Goal: Task Accomplishment & Management: Complete application form

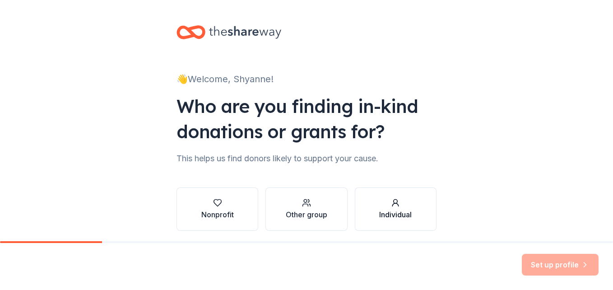
click at [391, 207] on icon "button" at bounding box center [395, 202] width 9 height 9
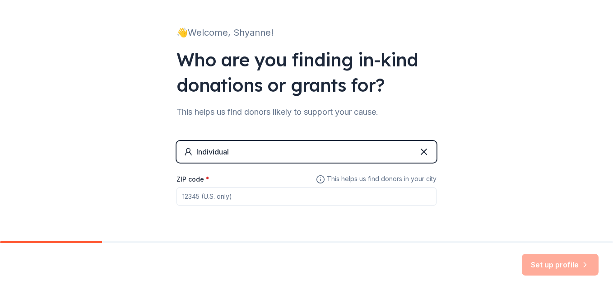
scroll to position [72, 0]
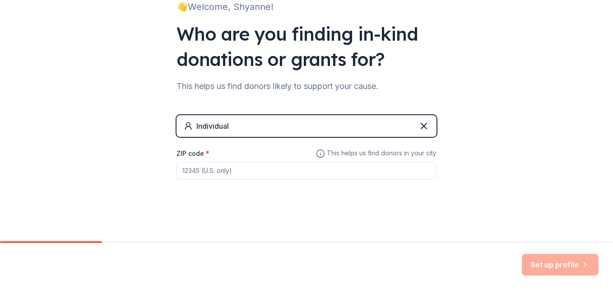
click at [207, 152] on div "ZIP code *" at bounding box center [306, 164] width 260 height 32
click at [212, 171] on input "ZIP code *" at bounding box center [306, 171] width 260 height 18
type input "45015"
click at [561, 269] on button "Set up profile" at bounding box center [560, 265] width 77 height 22
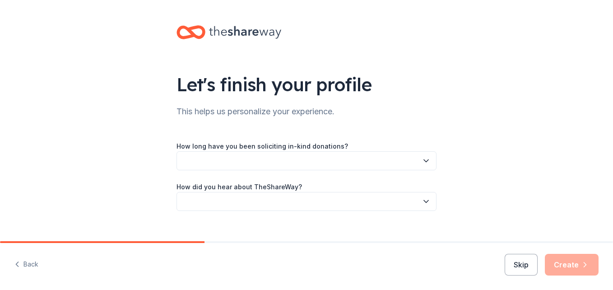
click at [287, 146] on label "How long have you been soliciting in-kind donations?" at bounding box center [261, 146] width 171 height 9
click at [421, 162] on icon "button" at bounding box center [425, 160] width 9 height 9
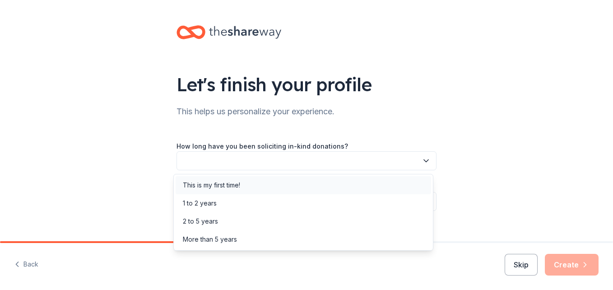
click at [231, 186] on div "This is my first time!" at bounding box center [211, 185] width 57 height 11
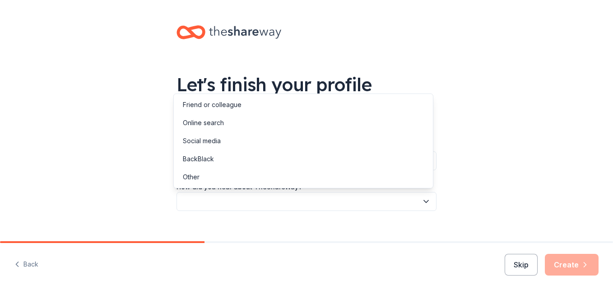
click at [259, 200] on button "button" at bounding box center [306, 201] width 260 height 19
click at [194, 126] on div "Online search" at bounding box center [203, 122] width 41 height 11
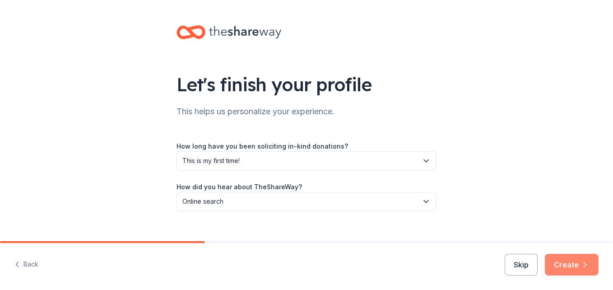
click at [575, 268] on button "Create" at bounding box center [572, 265] width 54 height 22
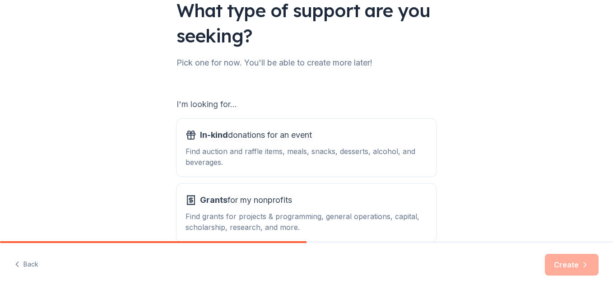
scroll to position [90, 0]
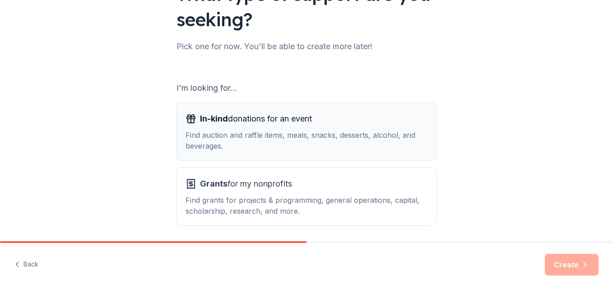
click at [298, 126] on div "In-kind donations for an event Find auction and raffle items, meals, snacks, de…" at bounding box center [306, 131] width 242 height 40
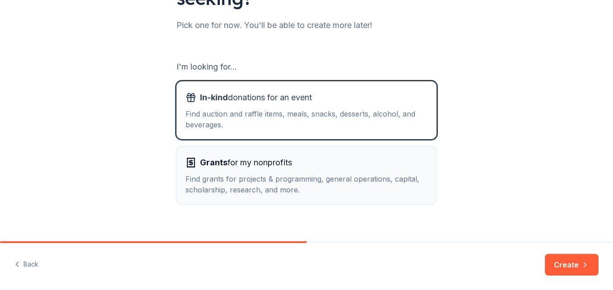
scroll to position [123, 0]
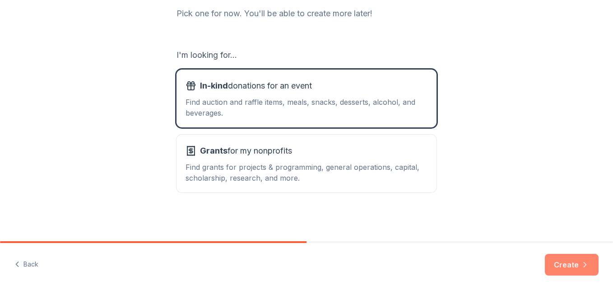
click at [556, 268] on button "Create" at bounding box center [572, 265] width 54 height 22
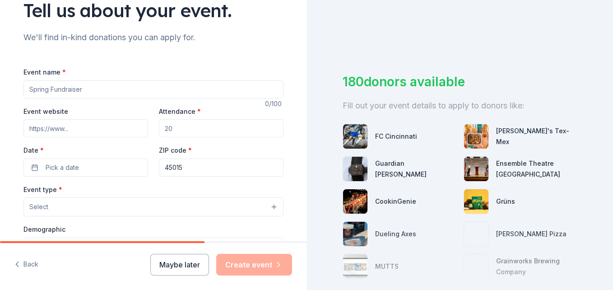
scroll to position [90, 0]
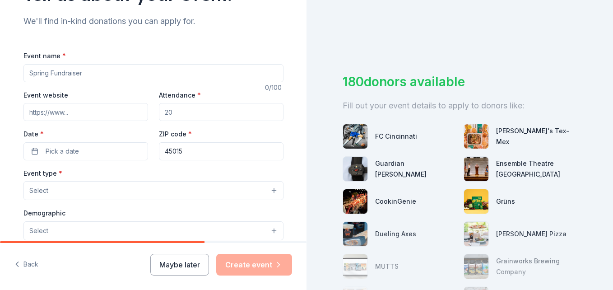
click at [92, 72] on input "Event name *" at bounding box center [153, 73] width 260 height 18
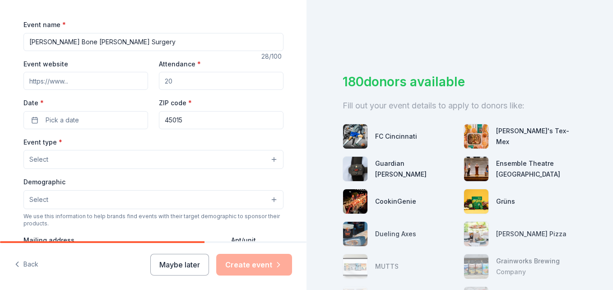
scroll to position [135, 0]
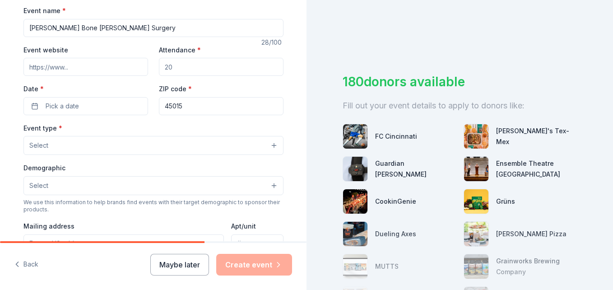
type input "[PERSON_NAME] Bone [PERSON_NAME] Surgery"
click at [166, 68] on input "Attendance *" at bounding box center [221, 67] width 125 height 18
click at [203, 65] on input "Attendance *" at bounding box center [221, 67] width 125 height 18
type input "25"
click at [95, 104] on button "Pick a date" at bounding box center [85, 106] width 125 height 18
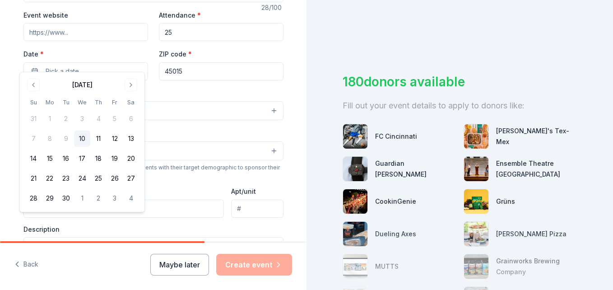
scroll to position [180, 0]
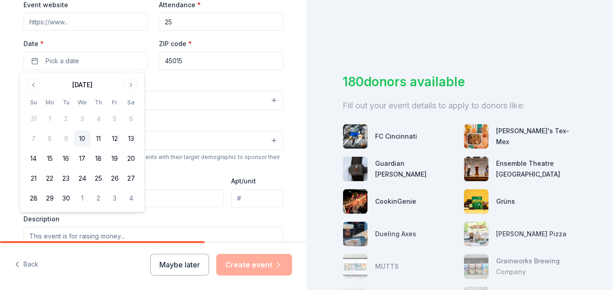
click at [180, 97] on button "Select" at bounding box center [153, 100] width 260 height 19
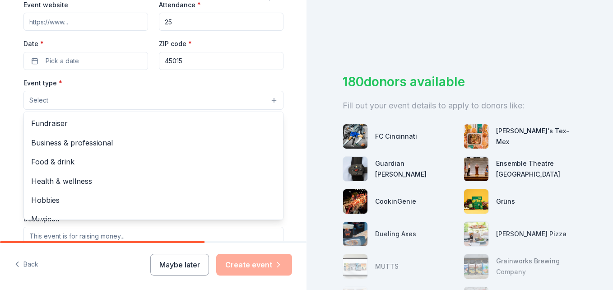
click at [348, 42] on div "Tell us about your event. We'll find in-kind donations you can apply for. Event…" at bounding box center [306, 145] width 613 height 290
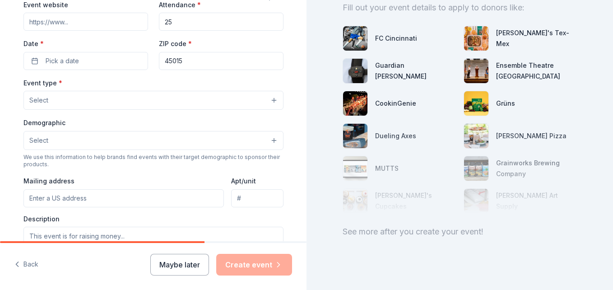
scroll to position [111, 0]
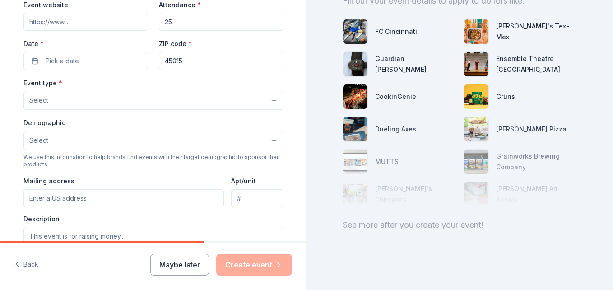
click at [402, 218] on div "See more after you create your event!" at bounding box center [459, 224] width 234 height 14
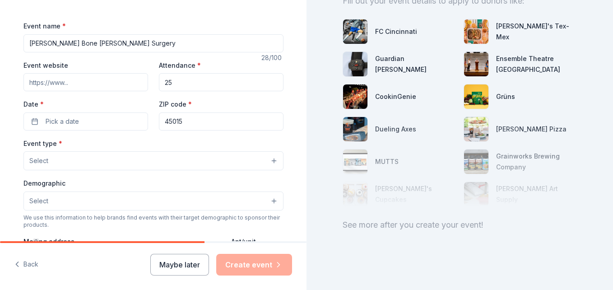
scroll to position [90, 0]
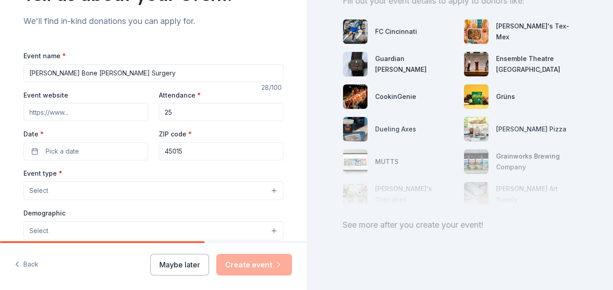
drag, startPoint x: 186, startPoint y: 112, endPoint x: 145, endPoint y: 120, distance: 41.9
click at [145, 120] on div "Event website Attendance * 25 Date * Pick a date ZIP code * 45015" at bounding box center [153, 124] width 260 height 71
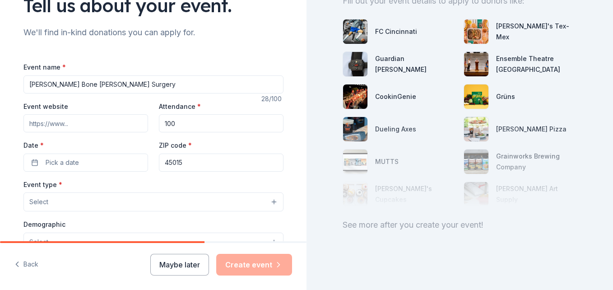
scroll to position [135, 0]
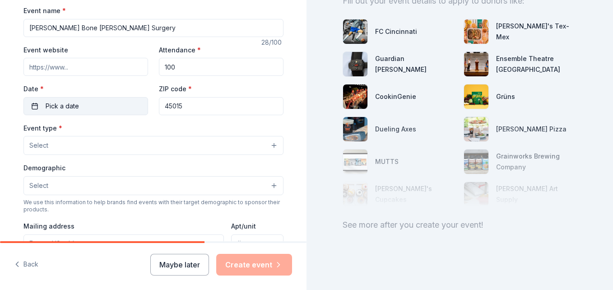
type input "100"
click at [60, 103] on span "Pick a date" at bounding box center [62, 106] width 33 height 11
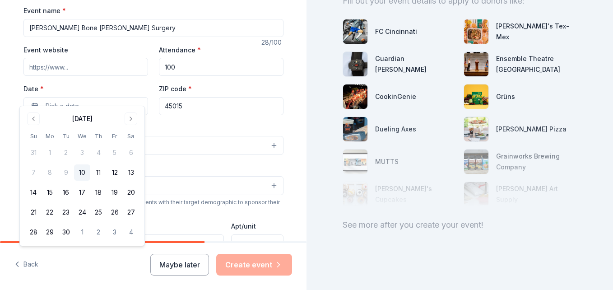
scroll to position [180, 0]
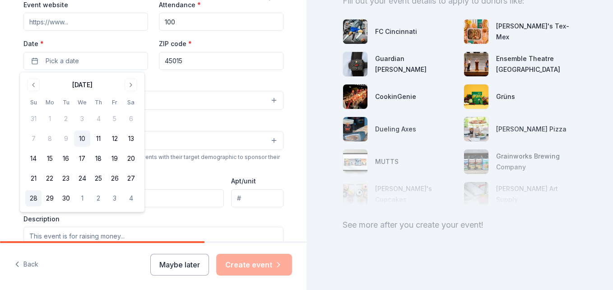
click at [35, 197] on button "28" at bounding box center [33, 198] width 16 height 16
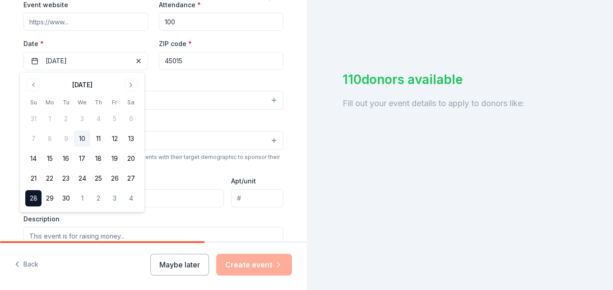
scroll to position [111, 0]
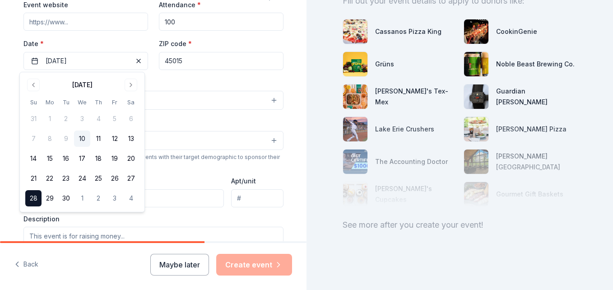
click at [147, 97] on button "Select" at bounding box center [153, 100] width 260 height 19
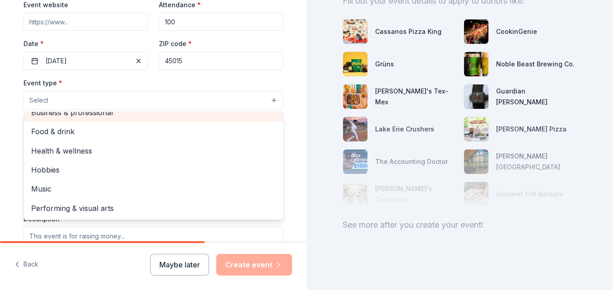
scroll to position [0, 0]
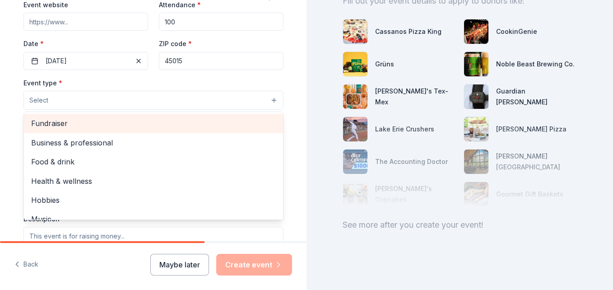
click at [57, 119] on span "Fundraiser" at bounding box center [153, 123] width 245 height 12
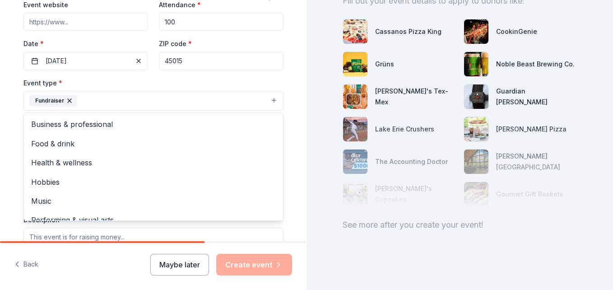
click at [11, 133] on div "Tell us about your event. We'll find in-kind donations you can apply for. Event…" at bounding box center [153, 120] width 289 height 601
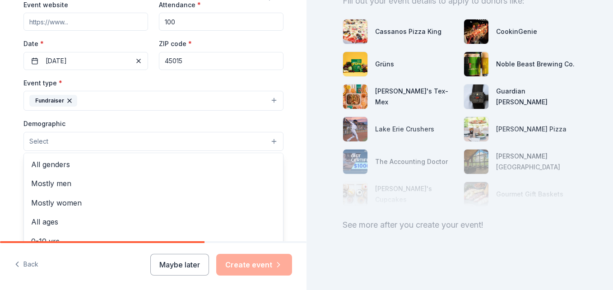
click at [70, 146] on button "Select" at bounding box center [153, 141] width 260 height 19
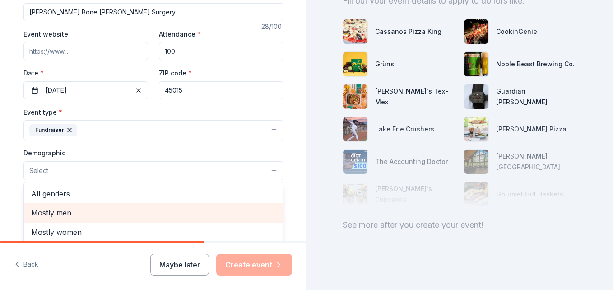
scroll to position [135, 0]
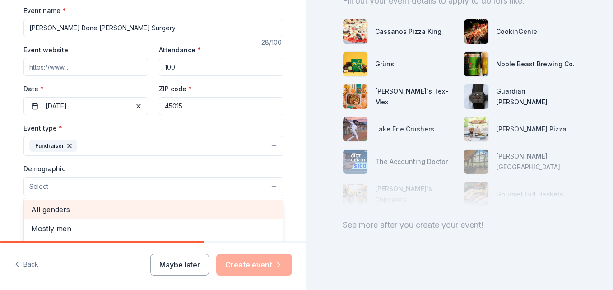
click at [51, 210] on span "All genders" at bounding box center [153, 209] width 245 height 12
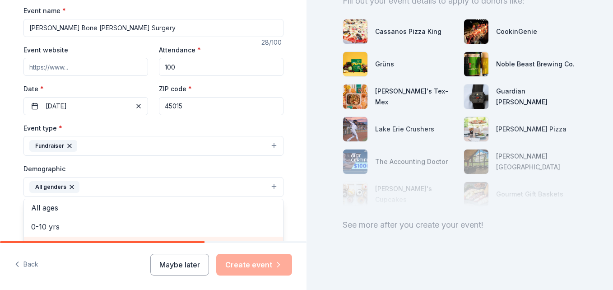
scroll to position [0, 0]
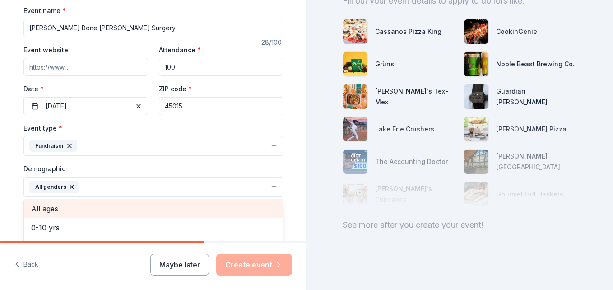
click at [47, 203] on span "All ages" at bounding box center [153, 209] width 245 height 12
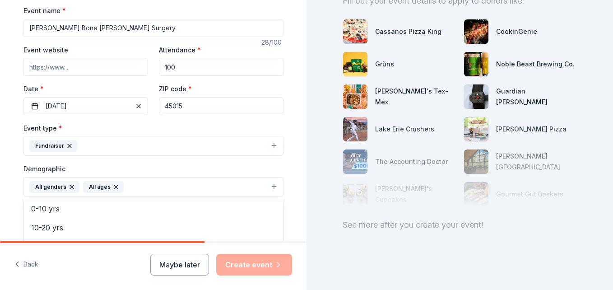
scroll to position [21, 0]
click at [11, 180] on div "Tell us about your event. We'll find in-kind donations you can apply for. Event…" at bounding box center [153, 166] width 289 height 602
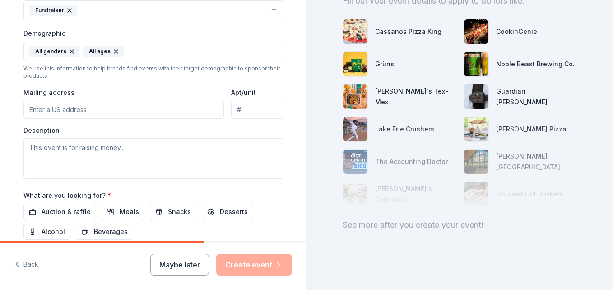
scroll to position [316, 0]
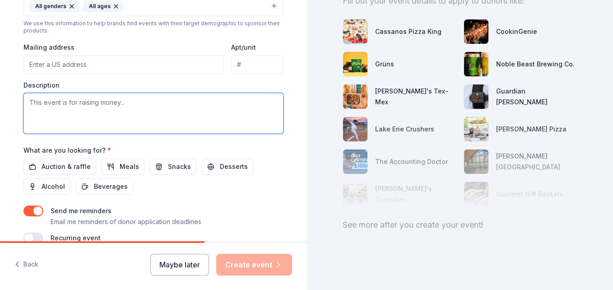
click at [97, 107] on textarea at bounding box center [153, 113] width 260 height 41
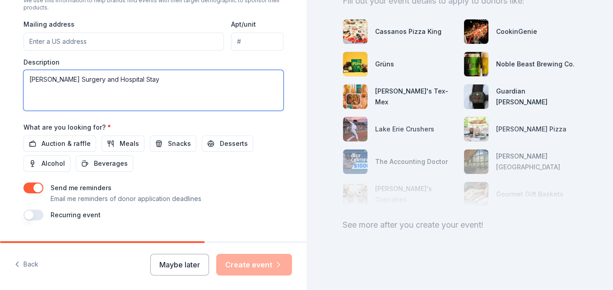
scroll to position [361, 0]
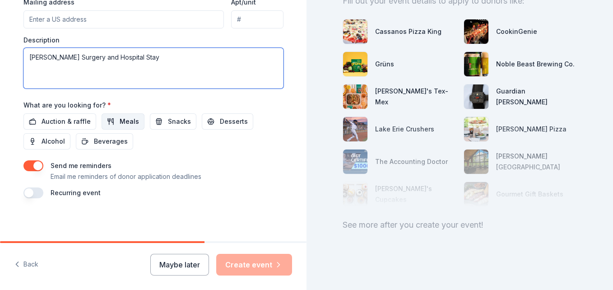
type textarea "[PERSON_NAME] Surgery and Hospital Stay"
click at [122, 121] on span "Meals" at bounding box center [129, 121] width 19 height 11
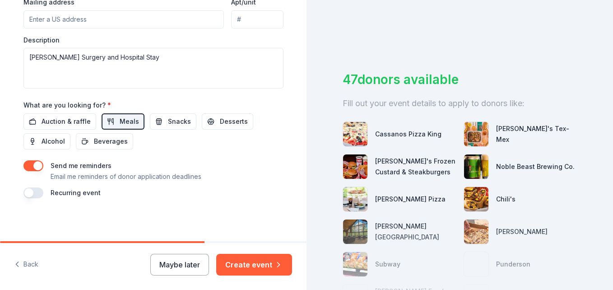
scroll to position [97, 0]
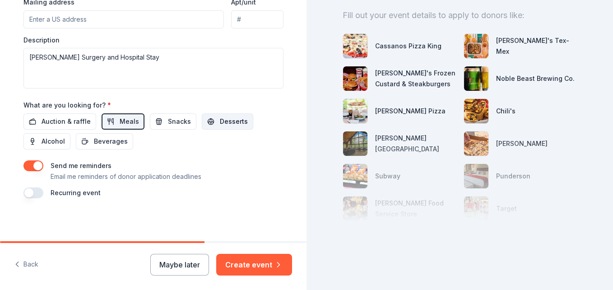
click at [220, 125] on span "Desserts" at bounding box center [234, 121] width 28 height 11
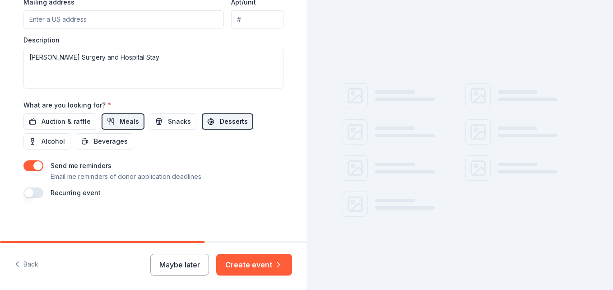
scroll to position [2, 0]
click at [100, 139] on span "Beverages" at bounding box center [111, 141] width 34 height 11
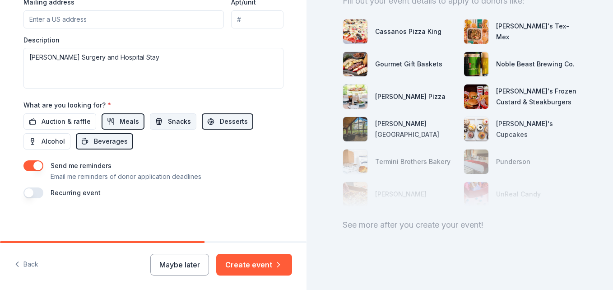
click at [177, 119] on span "Snacks" at bounding box center [179, 121] width 23 height 11
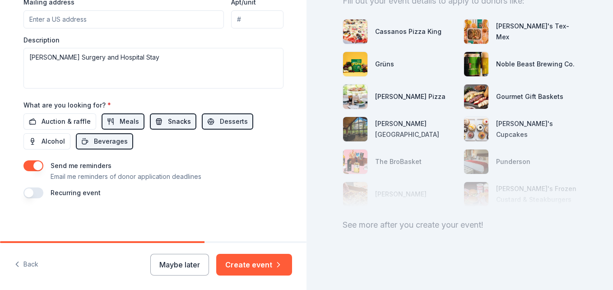
click at [168, 125] on span "Snacks" at bounding box center [179, 121] width 23 height 11
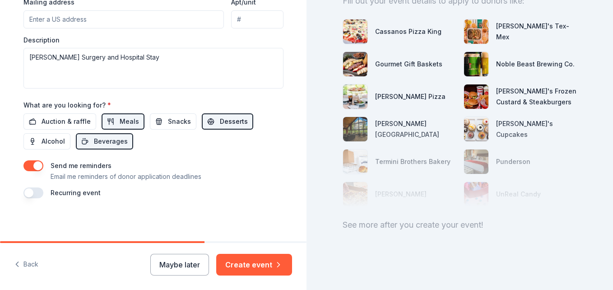
click at [220, 116] on span "Desserts" at bounding box center [234, 121] width 28 height 11
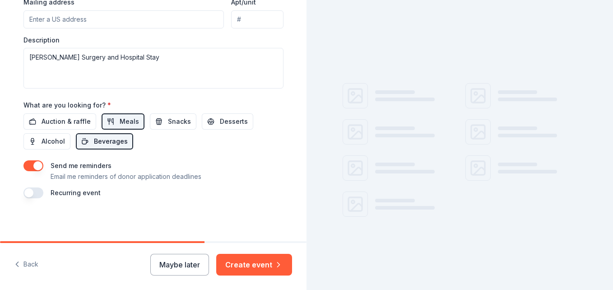
click at [110, 143] on span "Beverages" at bounding box center [111, 141] width 34 height 11
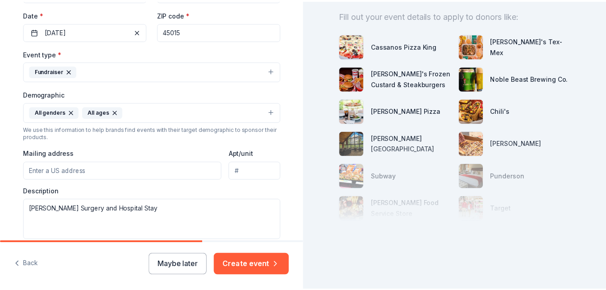
scroll to position [226, 0]
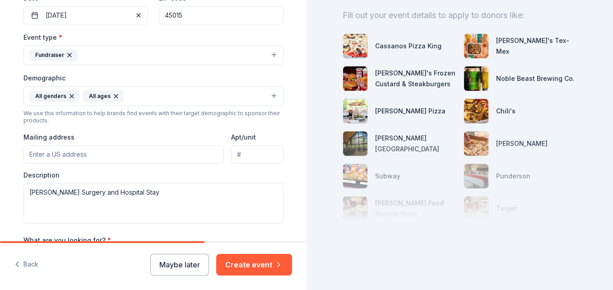
click at [70, 160] on input "Mailing address" at bounding box center [123, 154] width 201 height 18
type input "21 Dayspring Drive"
click at [260, 264] on button "Create event" at bounding box center [254, 265] width 76 height 22
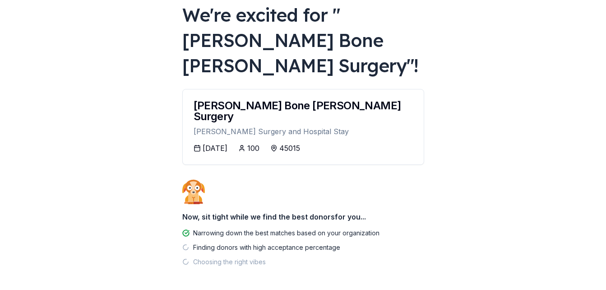
scroll to position [56, 0]
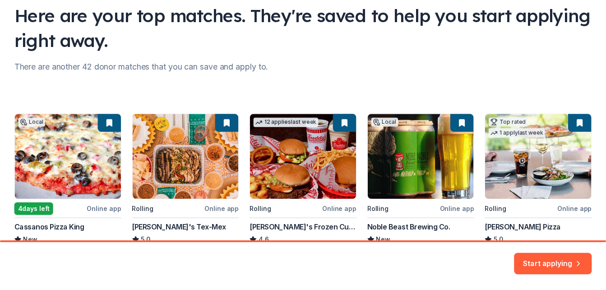
scroll to position [129, 0]
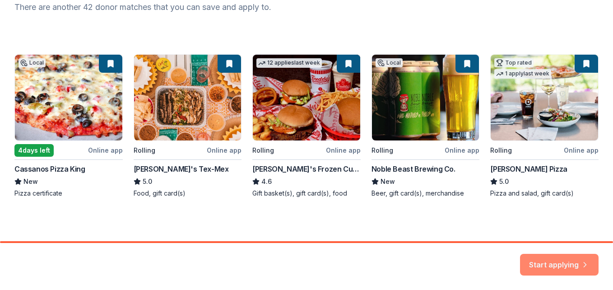
click at [547, 264] on button "Start applying" at bounding box center [559, 259] width 78 height 22
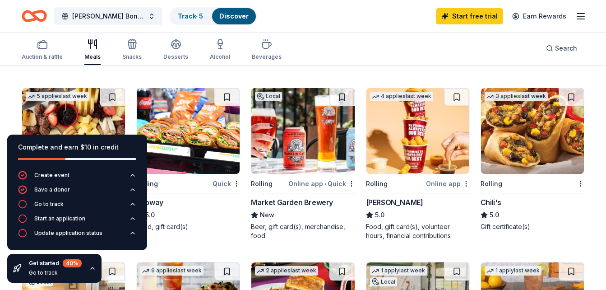
scroll to position [406, 0]
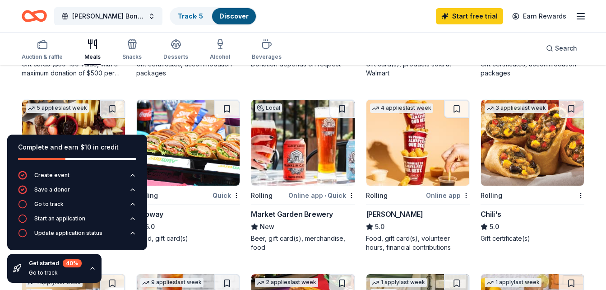
click at [527, 167] on img at bounding box center [532, 143] width 103 height 86
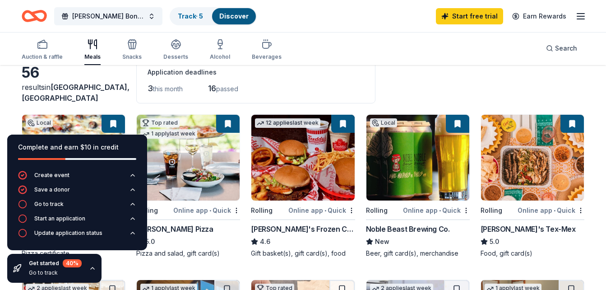
scroll to position [45, 0]
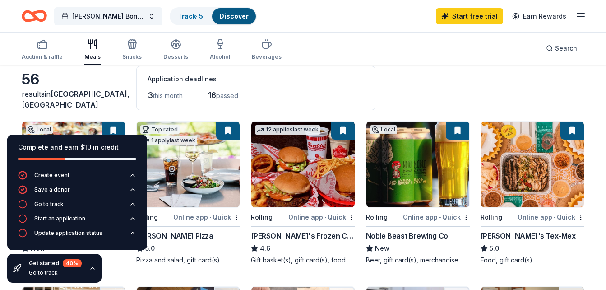
click at [115, 124] on button at bounding box center [113, 130] width 23 height 18
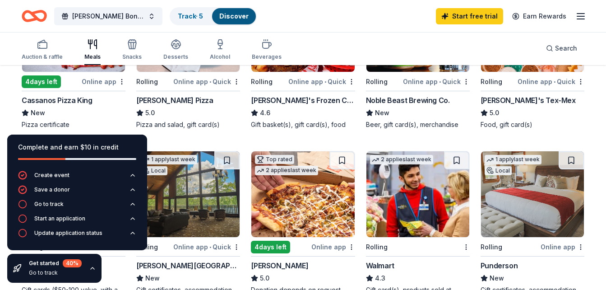
scroll to position [135, 0]
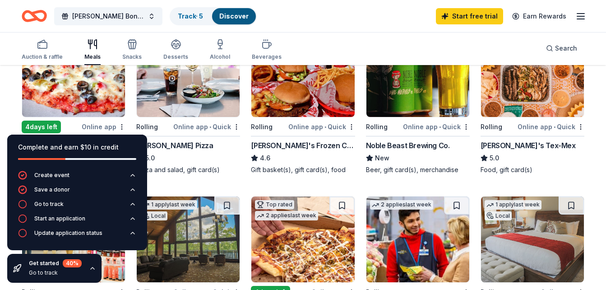
click at [94, 99] on img at bounding box center [73, 74] width 103 height 86
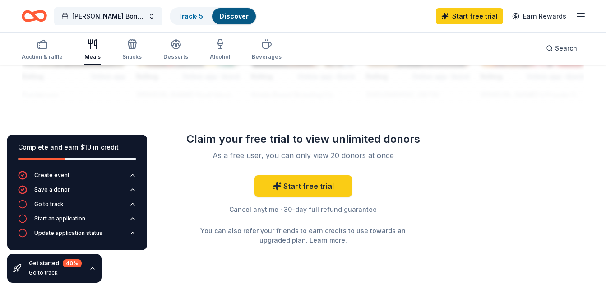
scroll to position [902, 0]
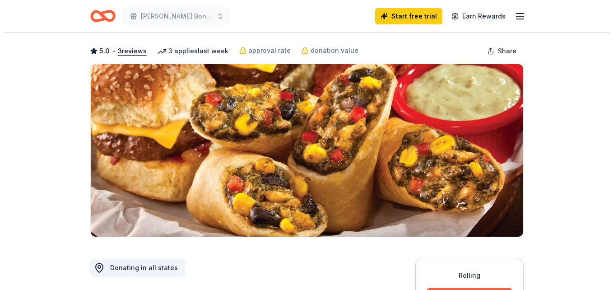
scroll to position [135, 0]
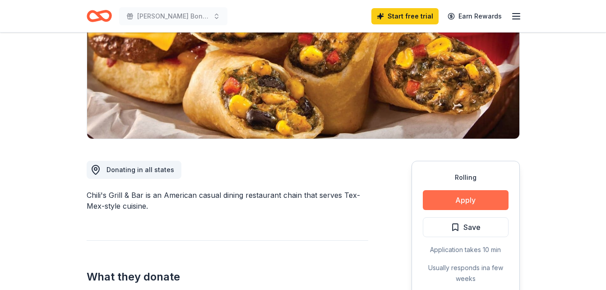
click at [460, 198] on button "Apply" at bounding box center [466, 200] width 86 height 20
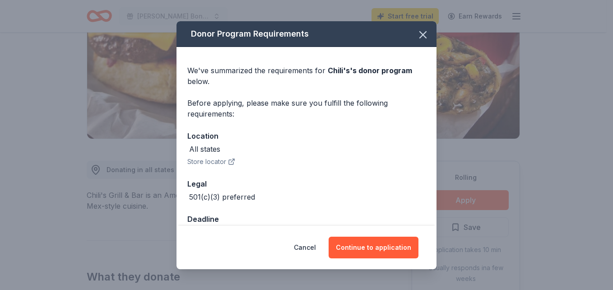
scroll to position [25, 0]
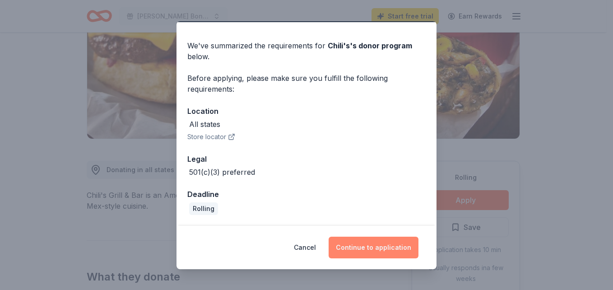
click at [369, 248] on button "Continue to application" at bounding box center [373, 247] width 90 height 22
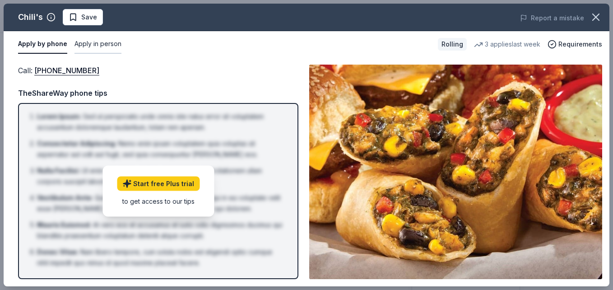
click at [99, 45] on button "Apply in person" at bounding box center [97, 44] width 47 height 19
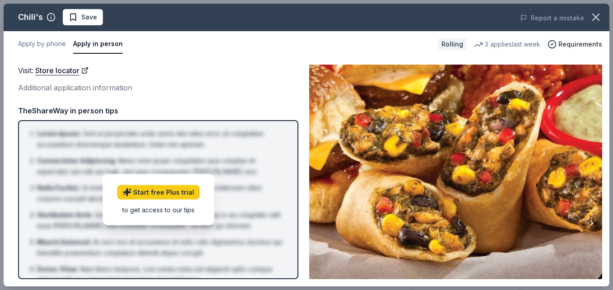
click at [89, 42] on button "Apply in person" at bounding box center [98, 44] width 50 height 19
click at [64, 71] on link "Store locator" at bounding box center [61, 71] width 53 height 12
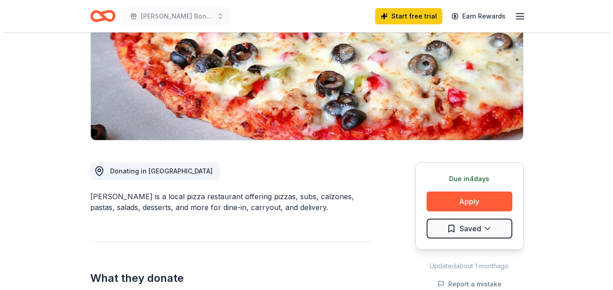
scroll to position [135, 0]
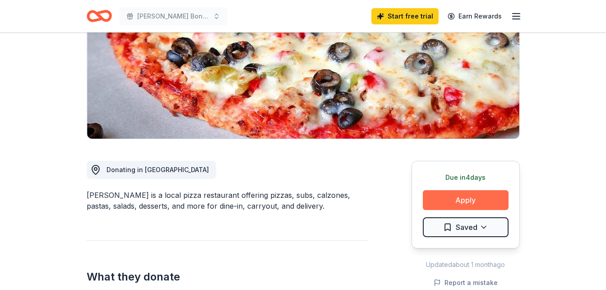
click at [451, 198] on button "Apply" at bounding box center [466, 200] width 86 height 20
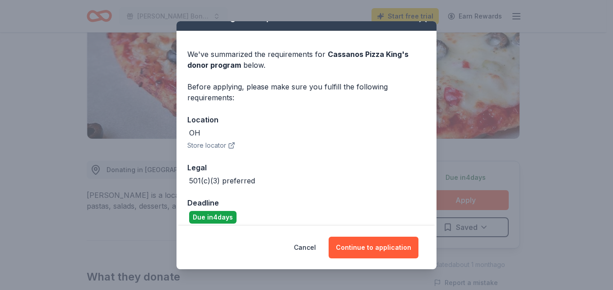
scroll to position [25, 0]
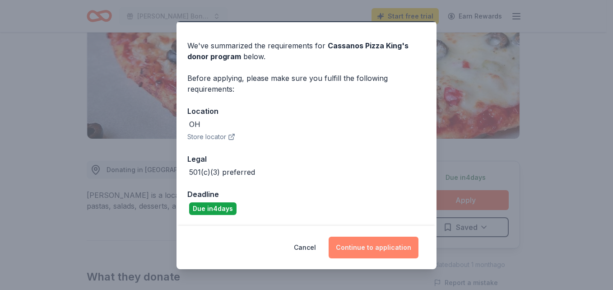
click at [357, 249] on button "Continue to application" at bounding box center [373, 247] width 90 height 22
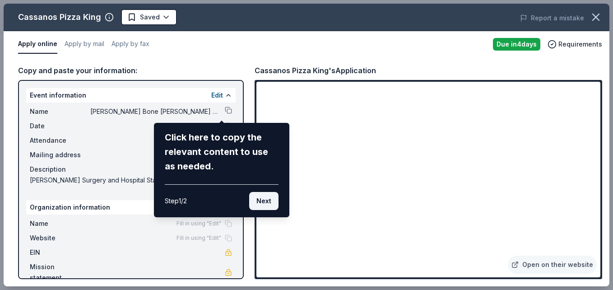
click at [265, 200] on button "Next" at bounding box center [263, 201] width 29 height 18
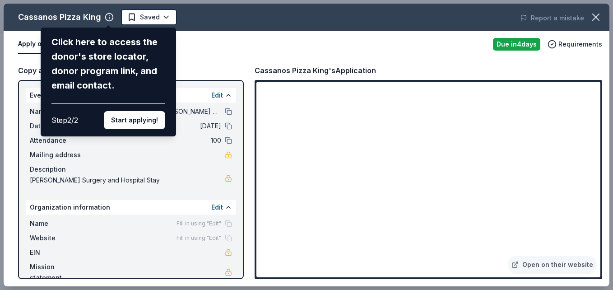
click at [133, 124] on button "Start applying!" at bounding box center [134, 120] width 61 height 18
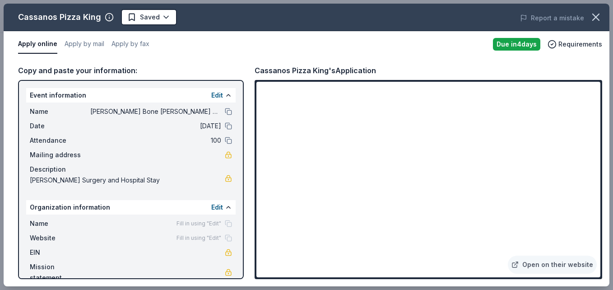
click at [499, 208] on div "Cassanos Pizza King Saved Report a mistake Apply online Apply by mail Apply by …" at bounding box center [306, 145] width 605 height 282
drag, startPoint x: 596, startPoint y: 109, endPoint x: 600, endPoint y: 121, distance: 13.2
click at [599, 122] on div "Cassanos Pizza King Saved Report a mistake Apply online Apply by mail Apply by …" at bounding box center [306, 145] width 605 height 282
drag, startPoint x: 596, startPoint y: 121, endPoint x: 586, endPoint y: 204, distance: 83.2
click at [601, 152] on div "Cassanos Pizza King Saved Report a mistake Apply online Apply by mail Apply by …" at bounding box center [306, 145] width 605 height 282
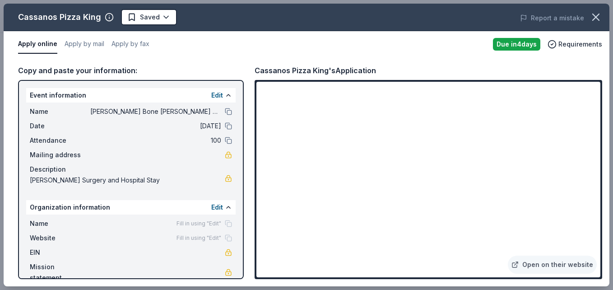
click at [596, 272] on div "Cassanos Pizza King Saved Report a mistake Apply online Apply by mail Apply by …" at bounding box center [306, 145] width 605 height 282
click at [195, 53] on div "Cassanos Pizza King Saved Report a mistake Apply online Apply by mail Apply by …" at bounding box center [306, 145] width 605 height 282
